Goal: Task Accomplishment & Management: Use online tool/utility

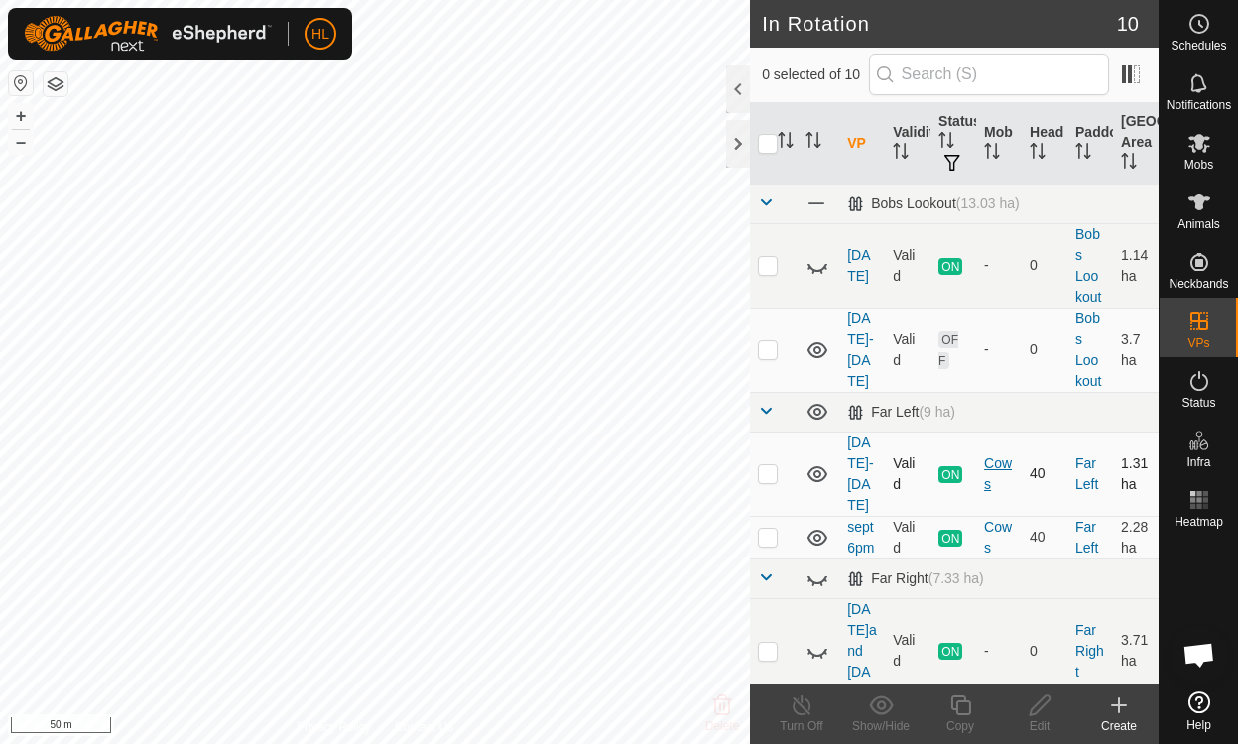
scroll to position [227, 0]
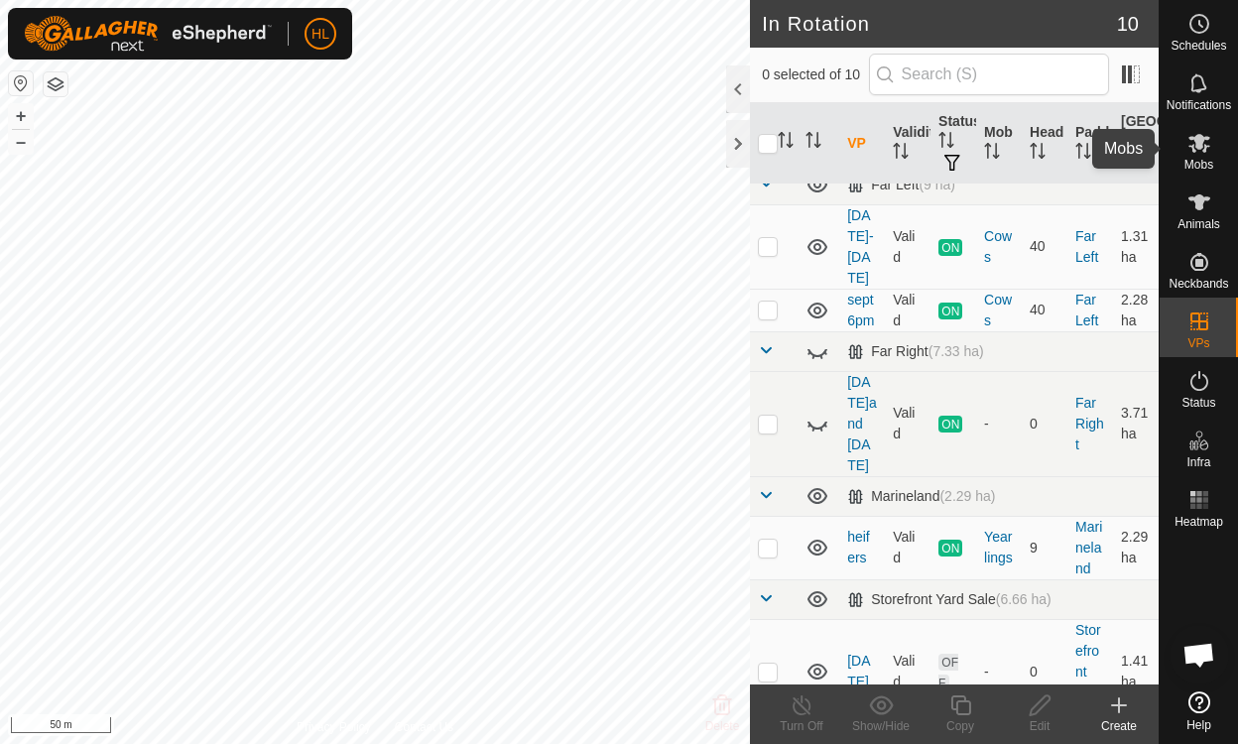
click at [1212, 149] on es-mob-svg-icon at bounding box center [1199, 143] width 36 height 32
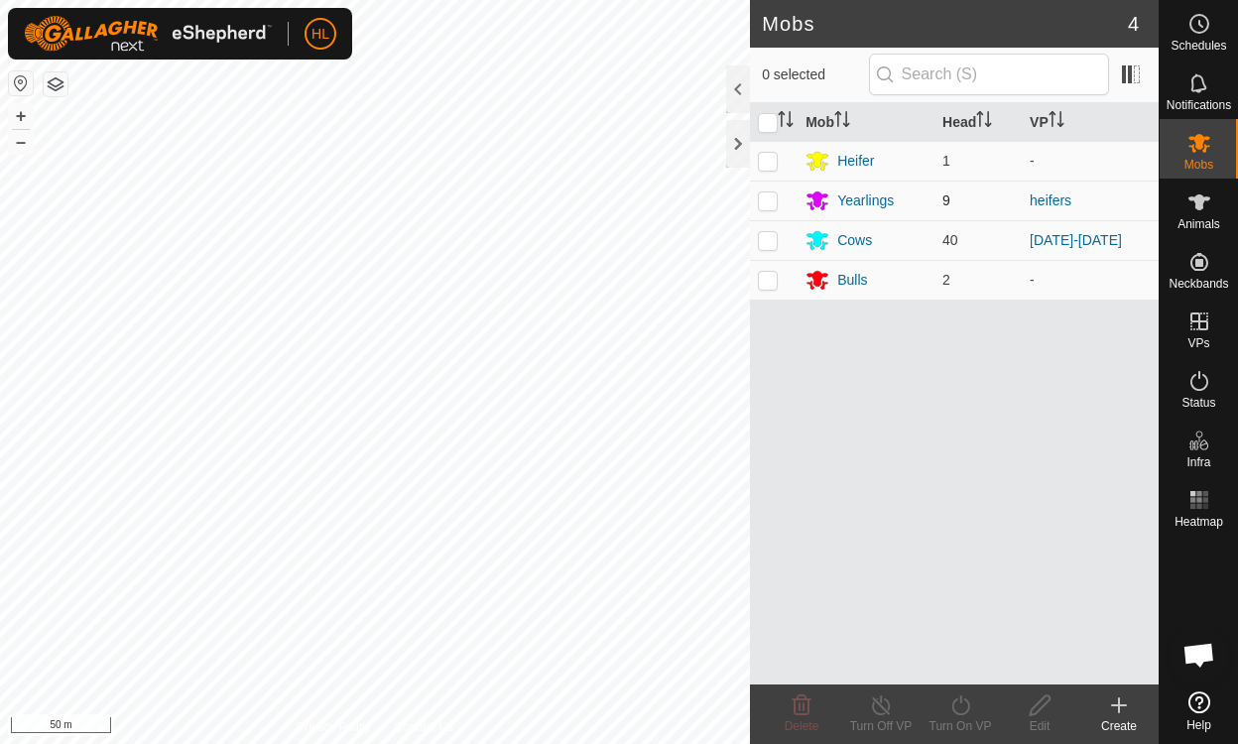
click at [770, 204] on p-checkbox at bounding box center [768, 200] width 20 height 16
checkbox input "true"
click at [959, 704] on icon at bounding box center [960, 705] width 25 height 24
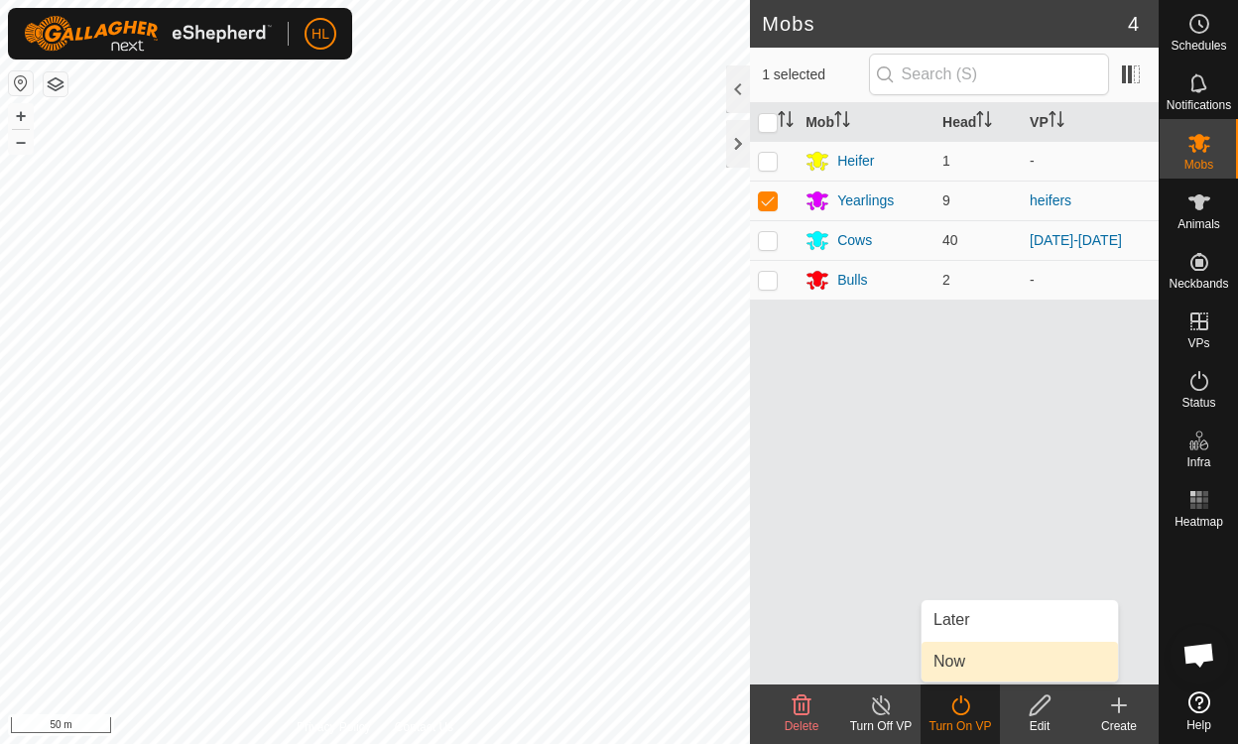
click at [966, 664] on link "Now" at bounding box center [1019, 662] width 196 height 40
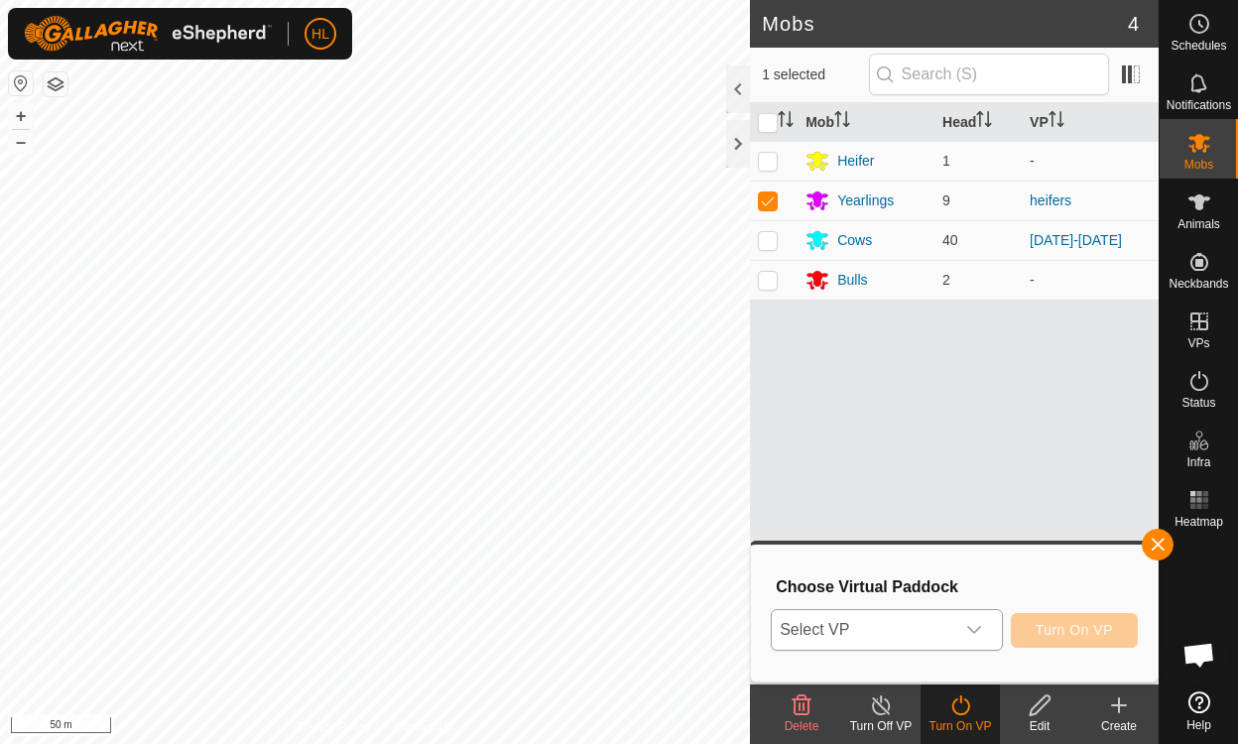
click at [943, 628] on span "Select VP" at bounding box center [863, 630] width 182 height 40
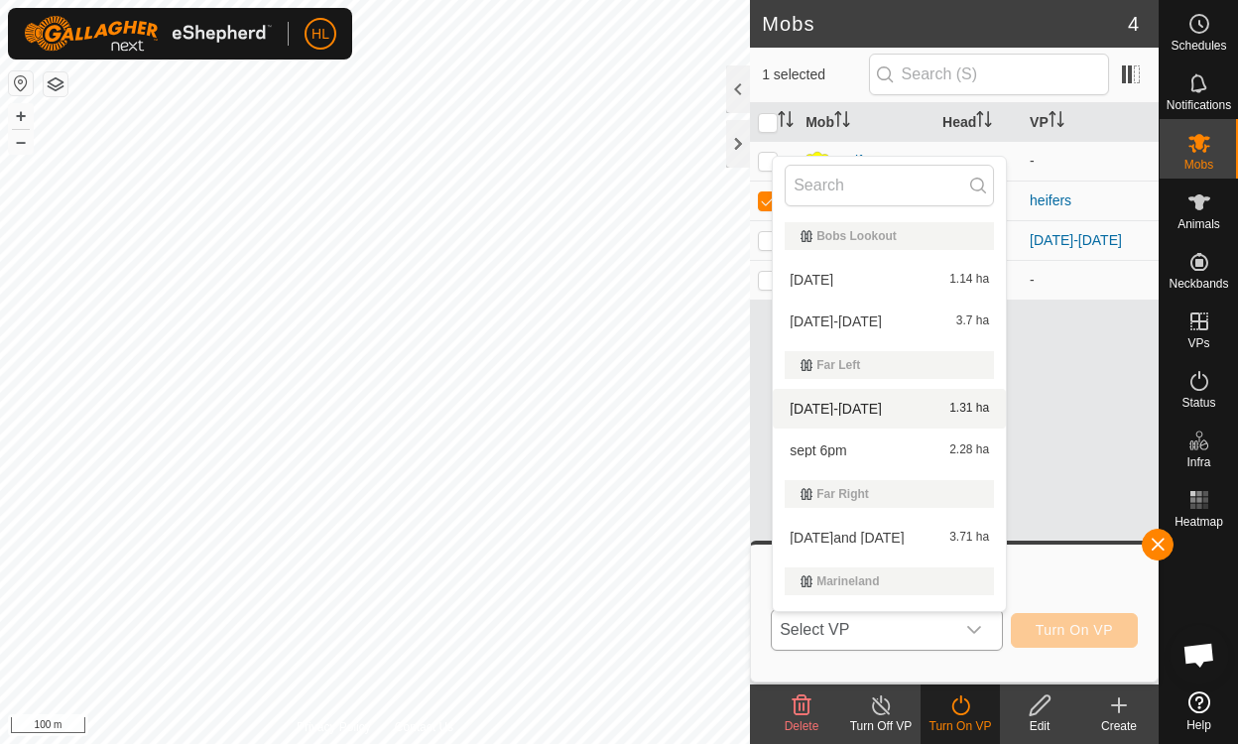
click at [834, 412] on li "Sep6-7 1.31 ha" at bounding box center [889, 409] width 233 height 40
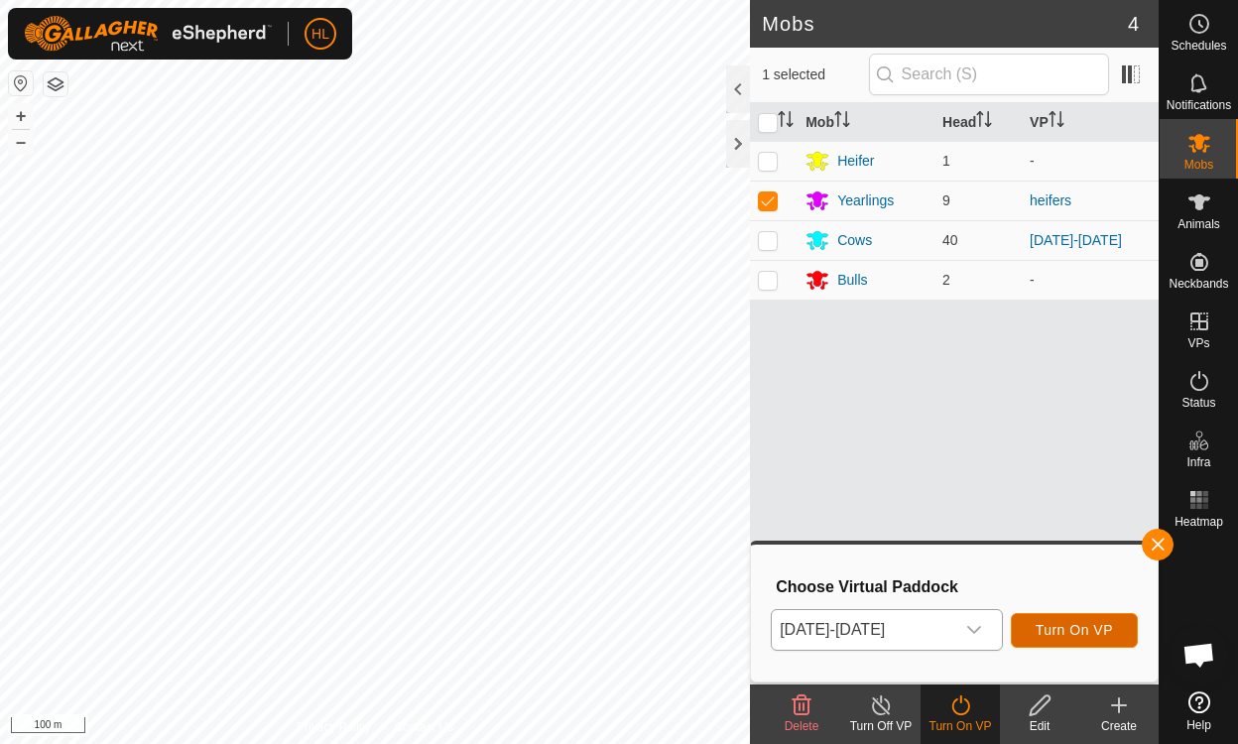
click at [1069, 631] on span "Turn On VP" at bounding box center [1074, 630] width 77 height 16
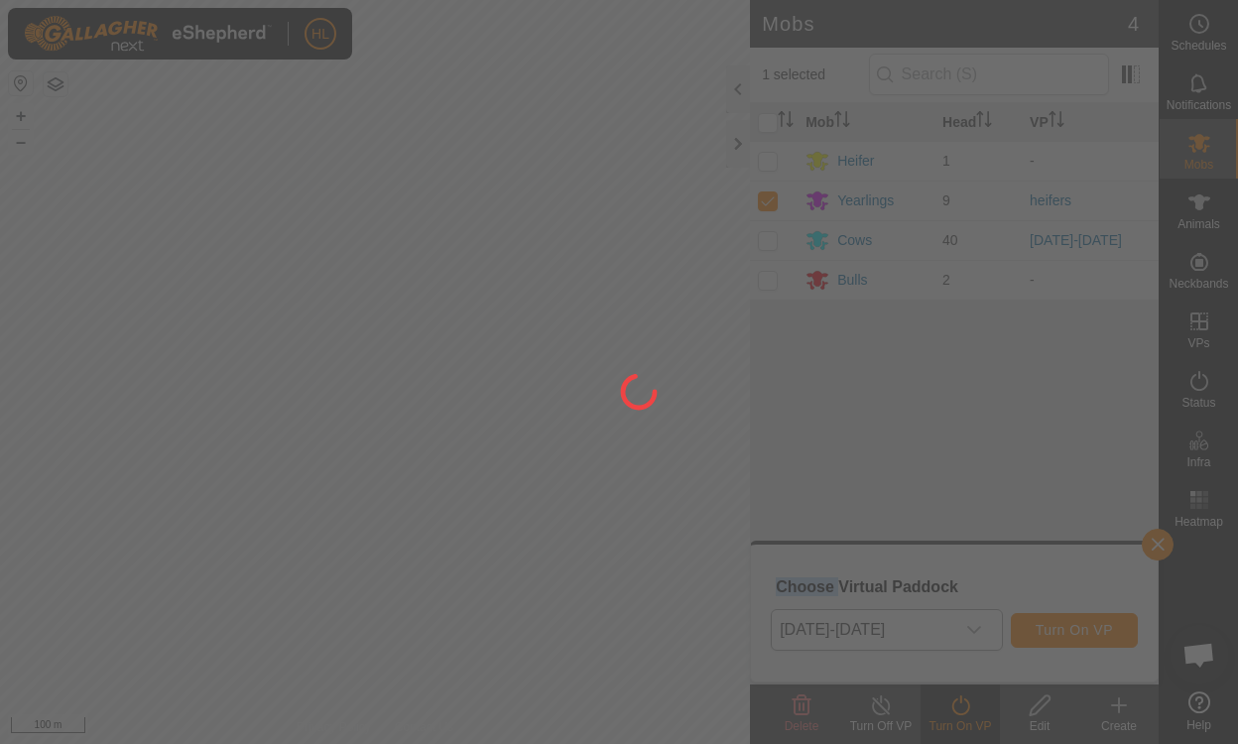
click at [1069, 631] on div at bounding box center [619, 372] width 1238 height 744
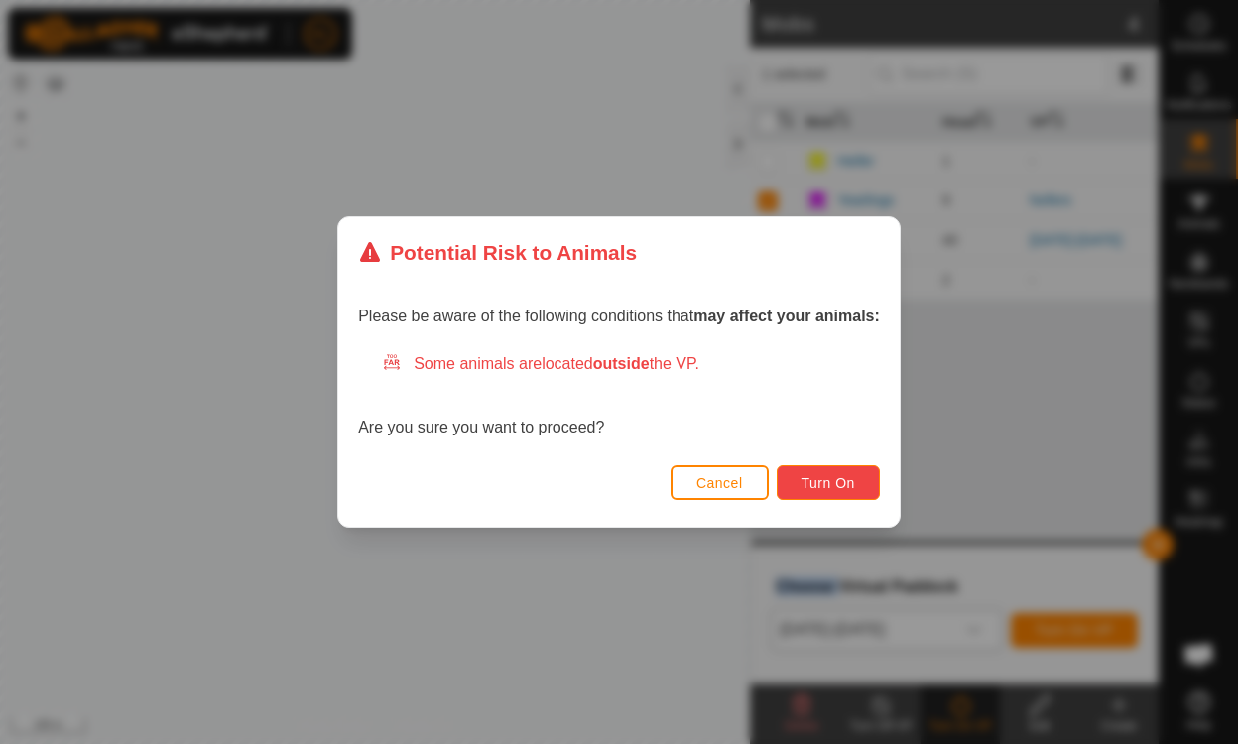
click at [841, 475] on span "Turn On" at bounding box center [828, 483] width 54 height 16
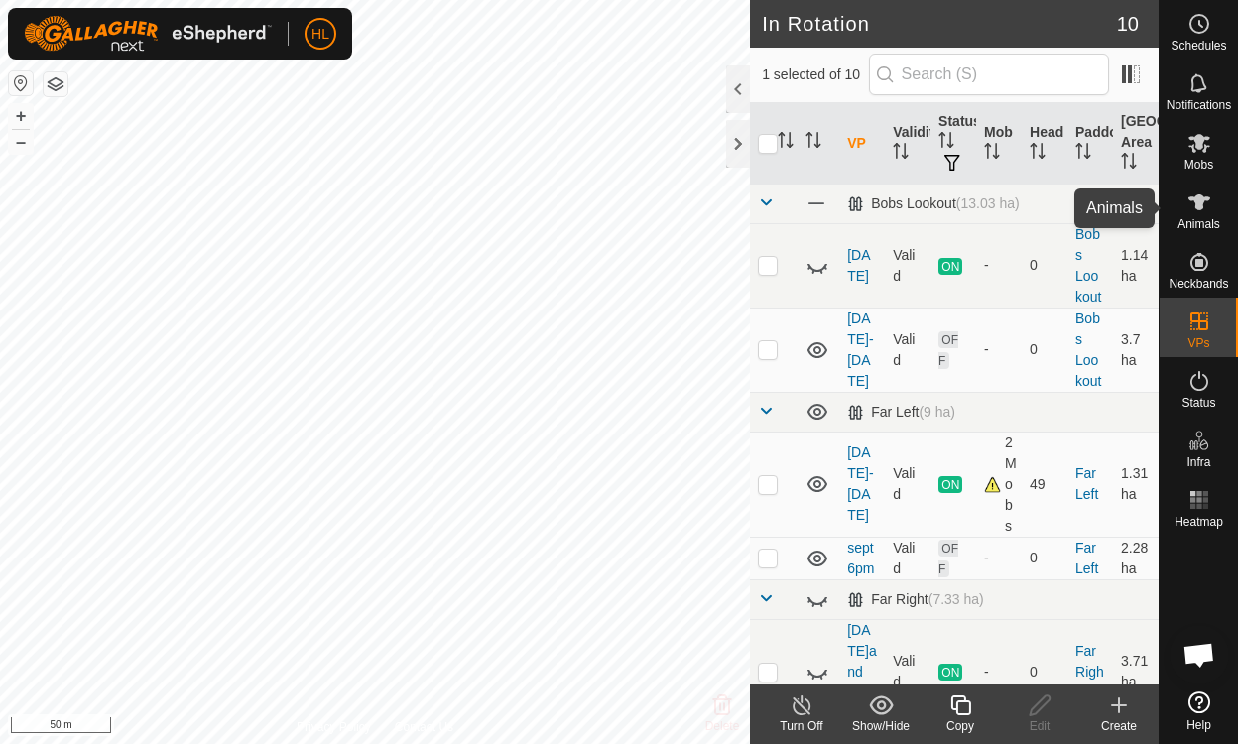
click at [1206, 213] on icon at bounding box center [1199, 202] width 24 height 24
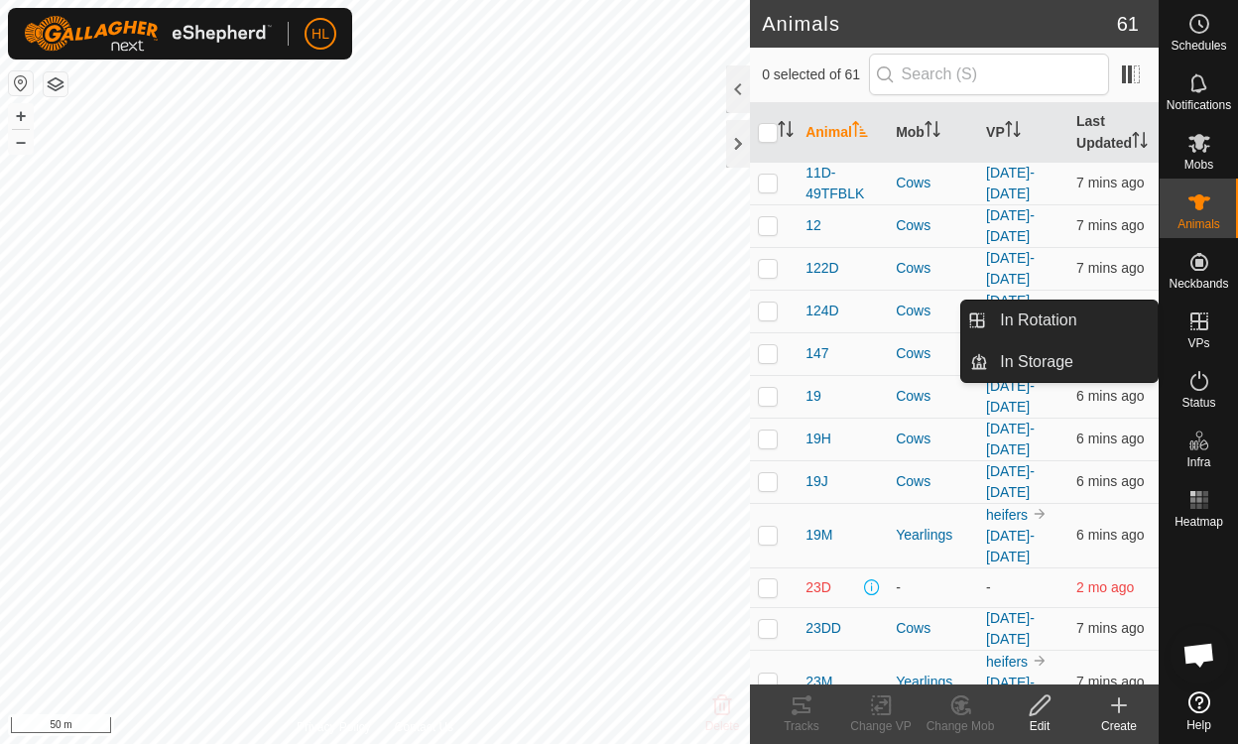
click at [1207, 328] on icon at bounding box center [1199, 321] width 18 height 18
click at [1099, 317] on link "In Rotation" at bounding box center [1073, 321] width 170 height 40
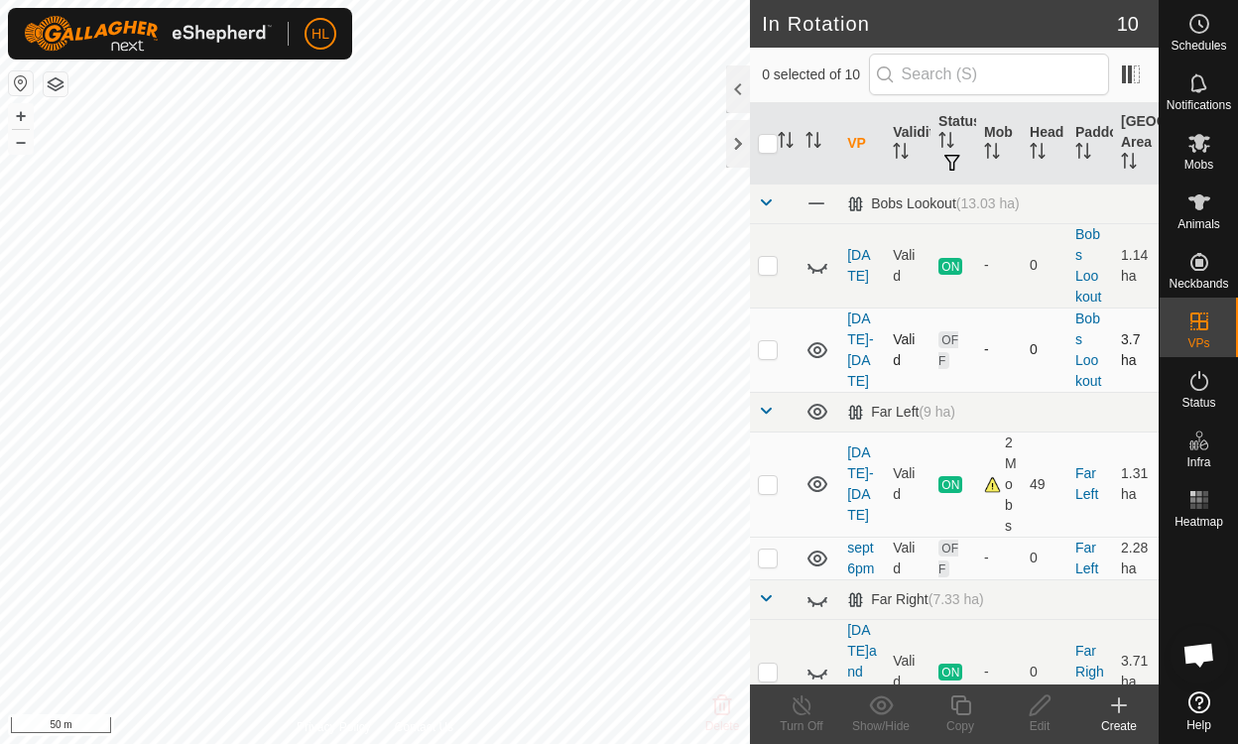
click at [821, 347] on icon at bounding box center [817, 350] width 24 height 24
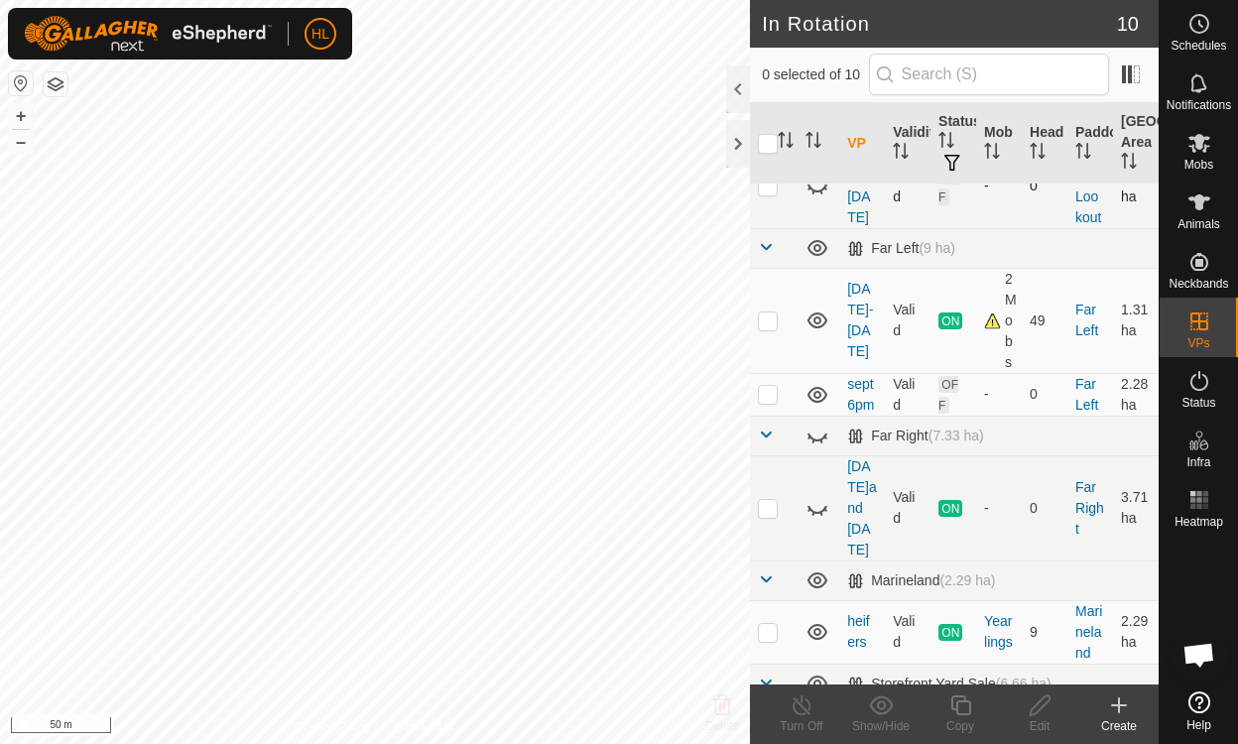
scroll to position [165, 0]
click at [814, 619] on icon at bounding box center [817, 631] width 24 height 24
click at [816, 674] on icon at bounding box center [817, 682] width 20 height 16
click at [811, 405] on icon at bounding box center [817, 394] width 24 height 24
